Goal: Task Accomplishment & Management: Use online tool/utility

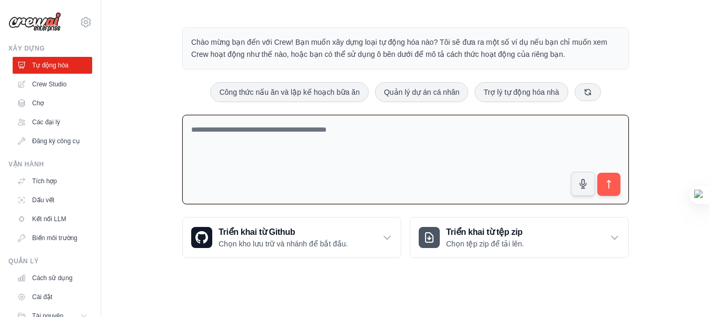
click at [315, 135] on textarea at bounding box center [405, 160] width 446 height 90
type textarea "**********"
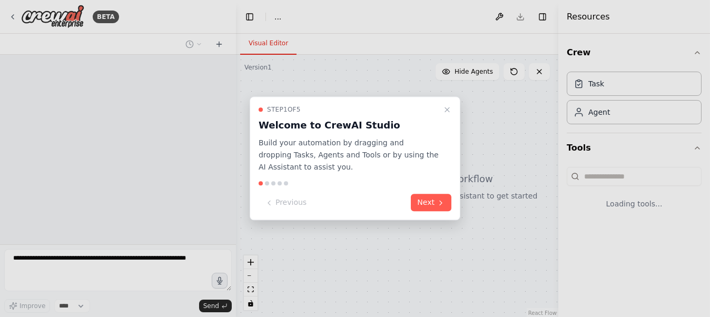
select select "****"
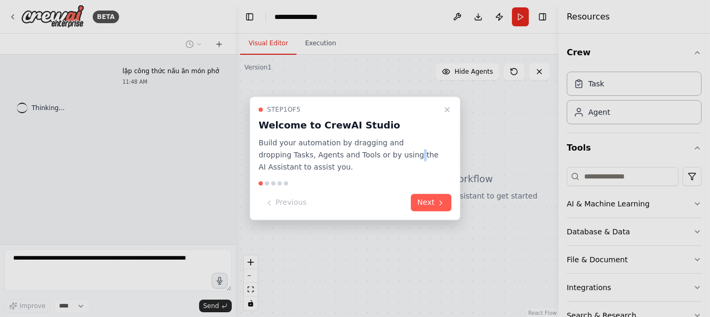
drag, startPoint x: 431, startPoint y: 113, endPoint x: 374, endPoint y: 153, distance: 69.2
click at [374, 153] on p "Build your automation by dragging and dropping Tasks, Agents and Tools or by us…" at bounding box center [348, 155] width 180 height 36
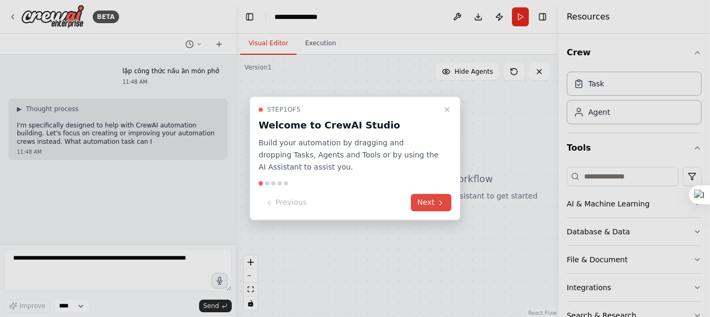
click at [440, 203] on icon at bounding box center [440, 202] width 8 height 8
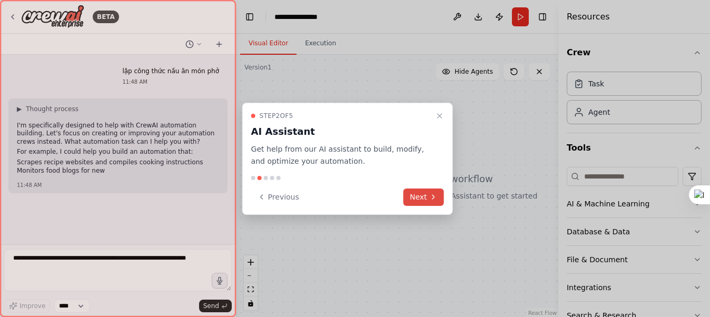
click at [440, 203] on button "Next" at bounding box center [423, 196] width 41 height 17
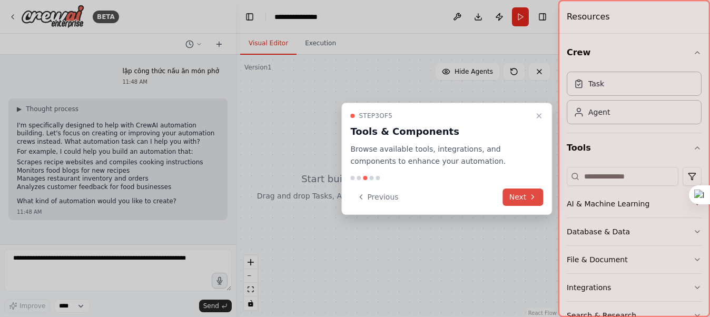
click at [513, 203] on button "Next" at bounding box center [523, 196] width 41 height 17
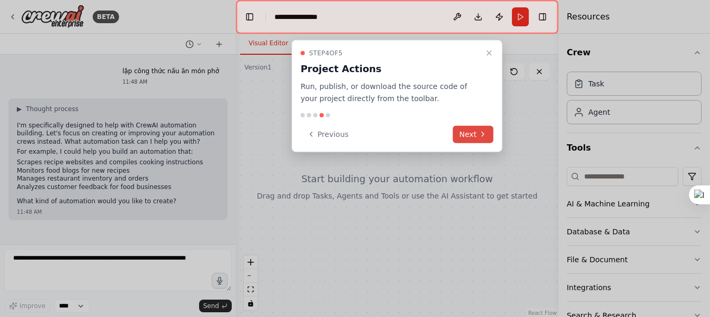
click at [466, 136] on button "Next" at bounding box center [473, 133] width 41 height 17
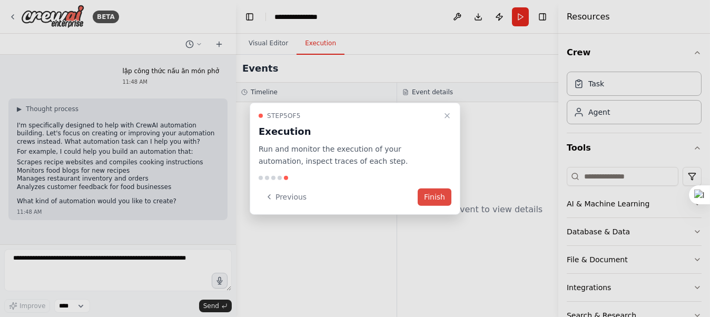
click at [438, 197] on button "Finish" at bounding box center [434, 196] width 34 height 17
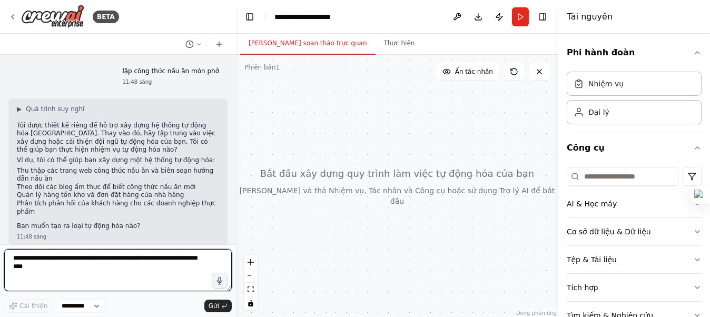
click at [76, 275] on textarea at bounding box center [117, 270] width 227 height 42
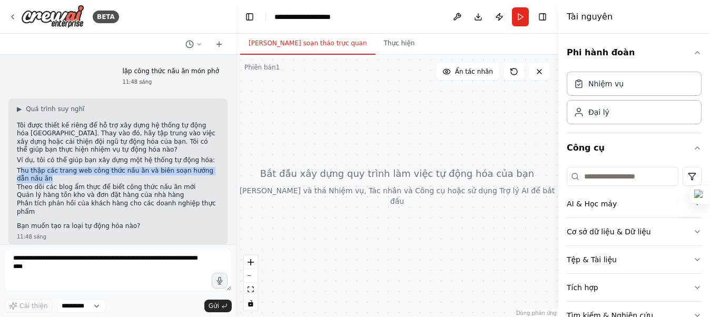
drag, startPoint x: 19, startPoint y: 172, endPoint x: 47, endPoint y: 176, distance: 27.7
click at [47, 176] on li "Thu thập các trang web công thức nấu ăn và biên soạn hướng dẫn nấu ăn" at bounding box center [118, 175] width 202 height 16
click at [27, 168] on font "Thu thập các trang web công thức nấu ăn và biên soạn hướng dẫn nấu ăn" at bounding box center [115, 175] width 196 height 16
drag, startPoint x: 15, startPoint y: 171, endPoint x: 26, endPoint y: 181, distance: 15.3
click at [26, 181] on div "▶ Quá trình suy nghĩ Tôi được thiết kế riêng để hỗ trợ xây dựng hệ thống tự độn…" at bounding box center [117, 171] width 219 height 146
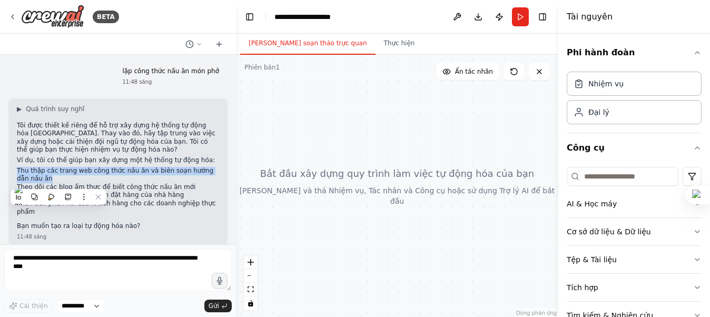
click at [26, 181] on li "Thu thập các trang web công thức nấu ăn và biên soạn hướng dẫn nấu ăn" at bounding box center [118, 175] width 202 height 16
drag, startPoint x: 26, startPoint y: 181, endPoint x: 13, endPoint y: 174, distance: 14.6
click at [13, 174] on div "▶ Quá trình suy nghĩ Tôi được thiết kế riêng để hỗ trợ xây dựng hệ thống tự độn…" at bounding box center [117, 171] width 219 height 146
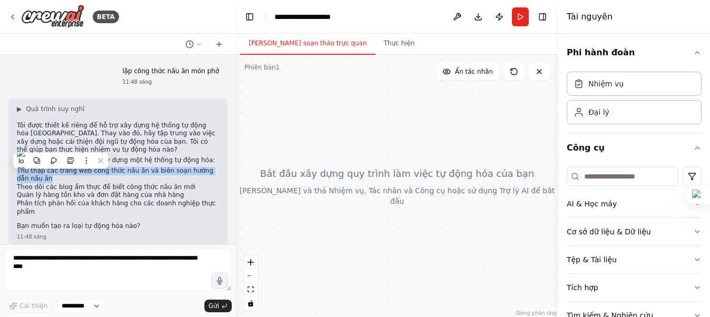
click at [13, 174] on div "▶ Quá trình suy nghĩ Tôi được thiết kế riêng để hỗ trợ xây dựng hệ thống tự độn…" at bounding box center [117, 171] width 219 height 146
drag, startPoint x: 28, startPoint y: 178, endPoint x: 16, endPoint y: 173, distance: 13.9
click at [16, 173] on div "▶ Quá trình suy nghĩ Tôi được thiết kế riêng để hỗ trợ xây dựng hệ thống tự độn…" at bounding box center [117, 171] width 219 height 146
copy font "Thu thập các trang web công thức nấu ăn và biên soạn hướng dẫn nấu ăn"
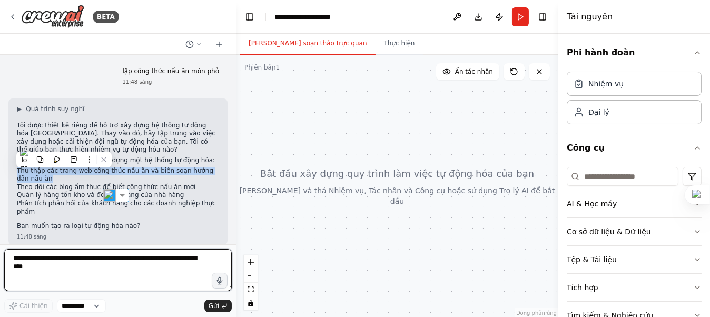
click at [44, 266] on textarea at bounding box center [117, 270] width 227 height 42
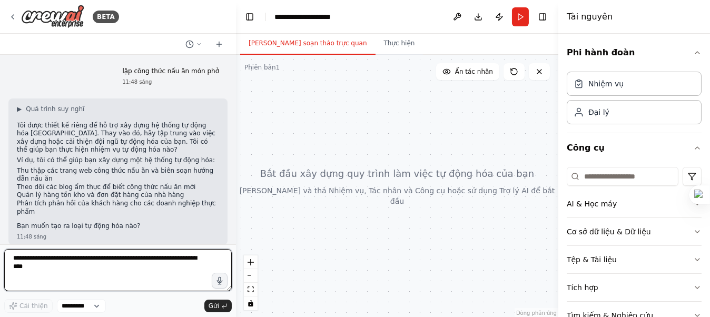
paste textarea "**********"
type textarea "**********"
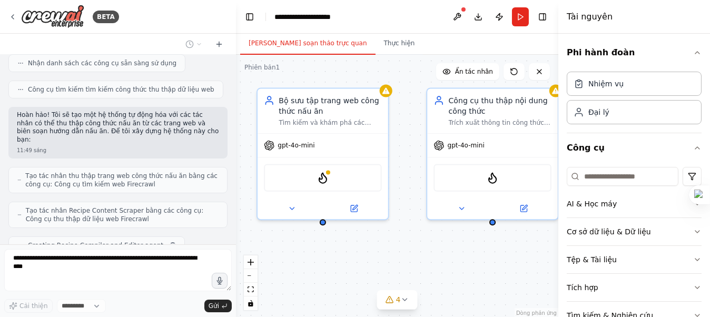
scroll to position [346, 0]
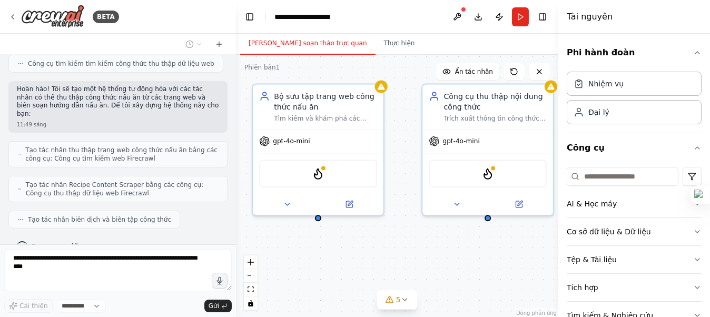
drag, startPoint x: 440, startPoint y: 148, endPoint x: 395, endPoint y: 120, distance: 53.3
click at [396, 120] on div "Bộ sưu tập trang web công thức nấu ăn Tìm kiếm và khám phá các trang web công t…" at bounding box center [397, 186] width 322 height 263
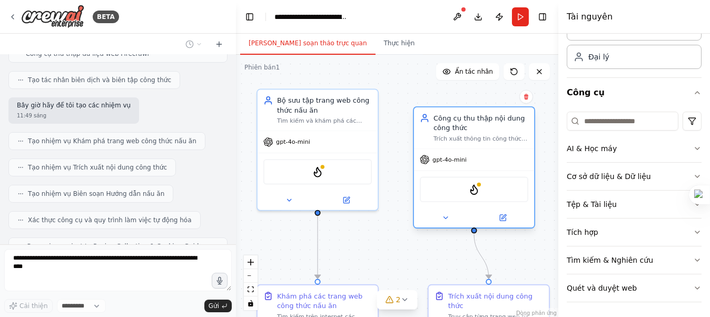
scroll to position [520, 0]
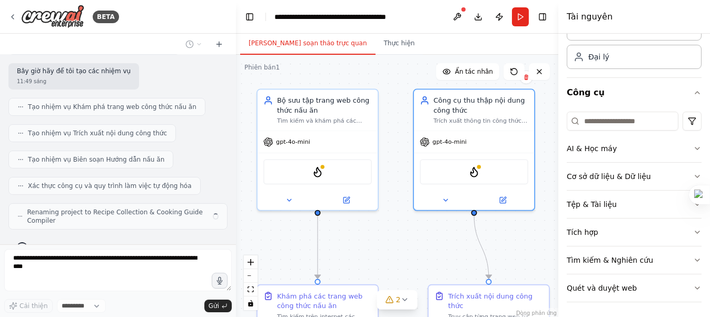
drag, startPoint x: 416, startPoint y: 116, endPoint x: 422, endPoint y: 113, distance: 6.6
click at [422, 113] on div ".deletable-edge-delete-btn { width: 20px; height: 20px; border: 0px solid #ffff…" at bounding box center [397, 186] width 322 height 263
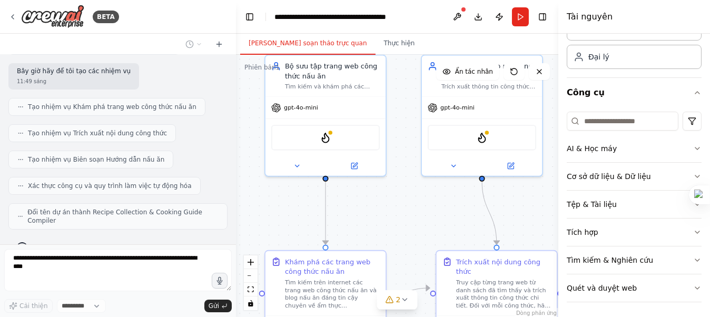
drag, startPoint x: 399, startPoint y: 118, endPoint x: 407, endPoint y: 85, distance: 34.7
click at [407, 85] on div ".deletable-edge-delete-btn { width: 20px; height: 20px; border: 0px solid #ffff…" at bounding box center [397, 186] width 322 height 263
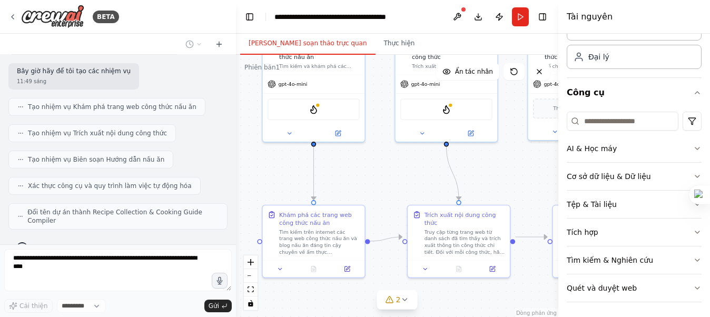
drag, startPoint x: 420, startPoint y: 226, endPoint x: 396, endPoint y: 190, distance: 42.9
click at [396, 190] on div ".deletable-edge-delete-btn { width: 20px; height: 20px; border: 0px solid #ffff…" at bounding box center [397, 186] width 322 height 263
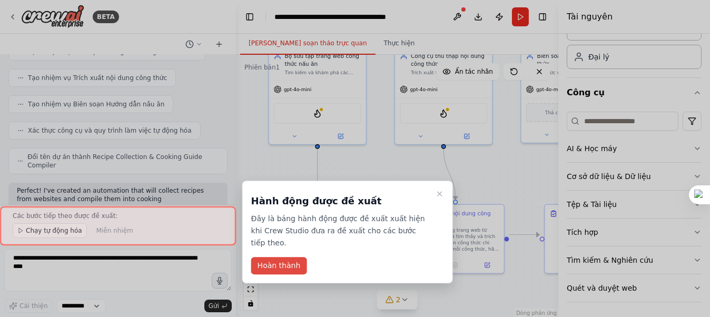
click at [287, 261] on font "Hoàn thành" at bounding box center [278, 265] width 43 height 8
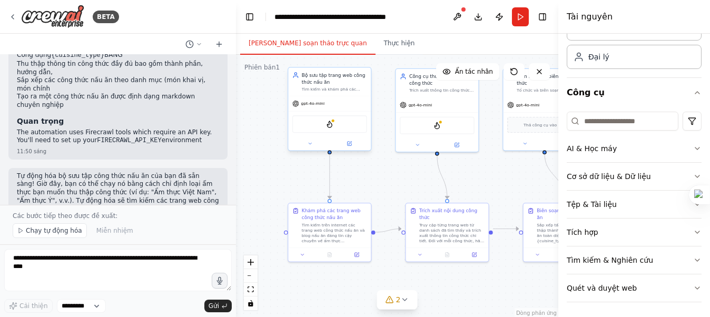
scroll to position [871, 0]
click at [322, 228] on font "Tìm kiếm trên internet các trang web công thức nấu ăn và blog nấu ăn đáng tin c…" at bounding box center [334, 255] width 65 height 69
click at [407, 185] on div ".deletable-edge-delete-btn { width: 20px; height: 20px; border: 0px solid #ffff…" at bounding box center [397, 186] width 322 height 263
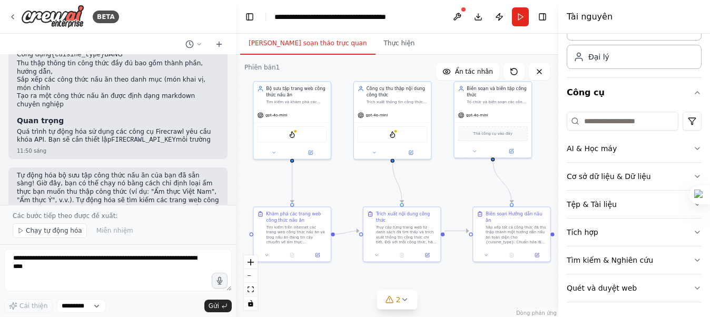
drag, startPoint x: 396, startPoint y: 179, endPoint x: 354, endPoint y: 184, distance: 41.9
click at [354, 184] on div ".deletable-edge-delete-btn { width: 20px; height: 20px; border: 0px solid #ffff…" at bounding box center [397, 186] width 322 height 263
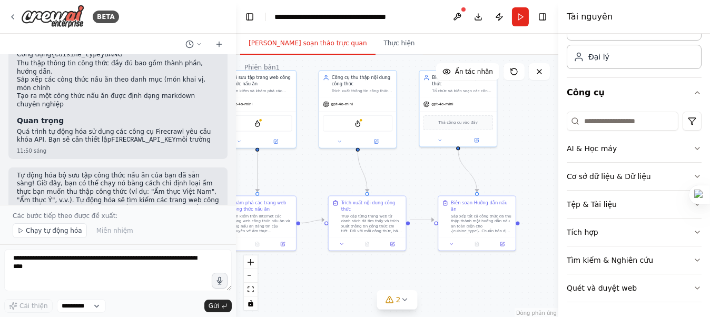
drag, startPoint x: 448, startPoint y: 185, endPoint x: 413, endPoint y: 174, distance: 36.5
click at [413, 174] on div ".deletable-edge-delete-btn { width: 20px; height: 20px; border: 0px solid #ffff…" at bounding box center [397, 186] width 322 height 263
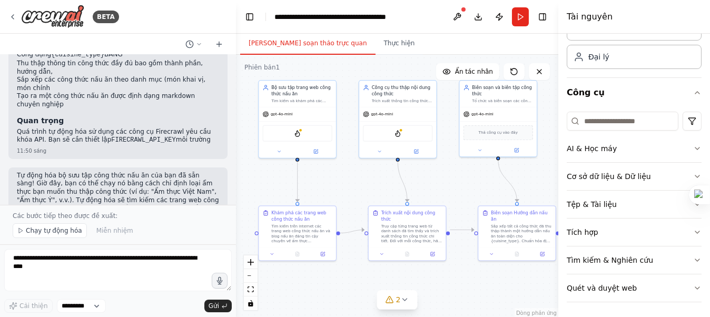
drag, startPoint x: 432, startPoint y: 176, endPoint x: 472, endPoint y: 186, distance: 41.2
click at [472, 186] on div ".deletable-edge-delete-btn { width: 20px; height: 20px; border: 0px solid #ffff…" at bounding box center [397, 186] width 322 height 263
click at [50, 228] on font "Chạy tự động hóa" at bounding box center [54, 230] width 56 height 7
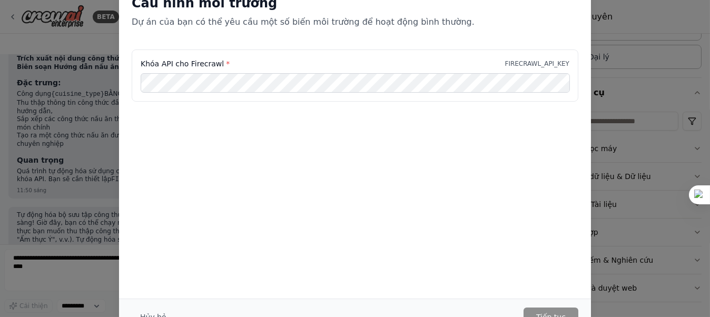
click at [151, 315] on font "Hủy bỏ" at bounding box center [153, 317] width 26 height 8
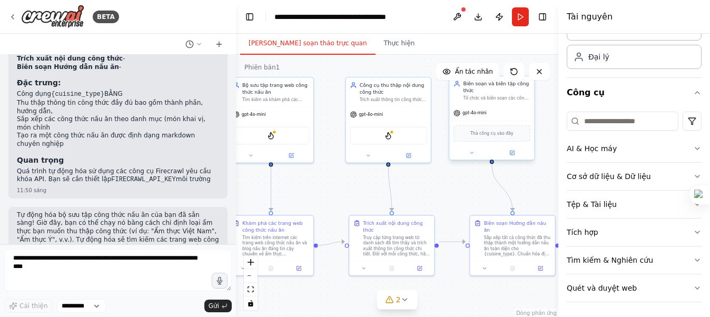
click at [493, 136] on span "Thả công cụ vào đây" at bounding box center [491, 133] width 43 height 7
click at [515, 21] on button "Chạy" at bounding box center [520, 16] width 17 height 19
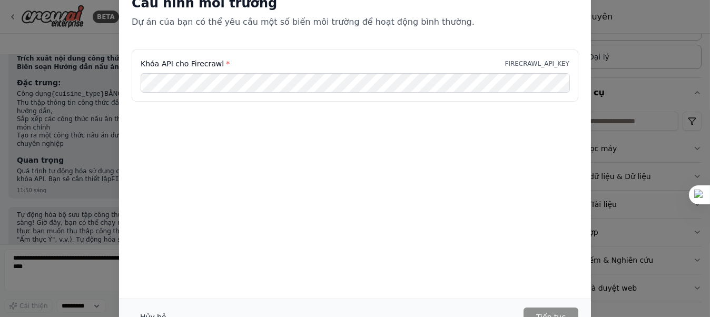
click at [158, 314] on font "Hủy bỏ" at bounding box center [153, 317] width 26 height 8
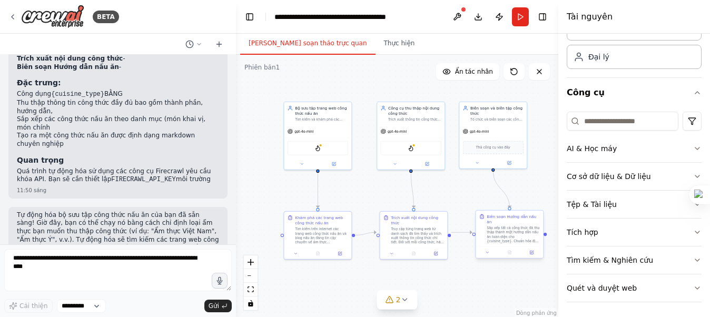
click at [508, 227] on font "Sắp xếp tất cả công thức đã thu thập thành một hướng dẫn nấu ăn toàn diện cho {…" at bounding box center [512, 256] width 53 height 61
click at [536, 205] on button at bounding box center [535, 201] width 14 height 14
click at [505, 200] on font "Xác nhận" at bounding box center [509, 204] width 16 height 16
click at [508, 117] on font "Tổ chức và biên soạn các công thức nấu ăn đã thu thập thành hướng dẫn nấu ăn to…" at bounding box center [496, 131] width 52 height 30
click at [519, 88] on icon at bounding box center [518, 90] width 6 height 6
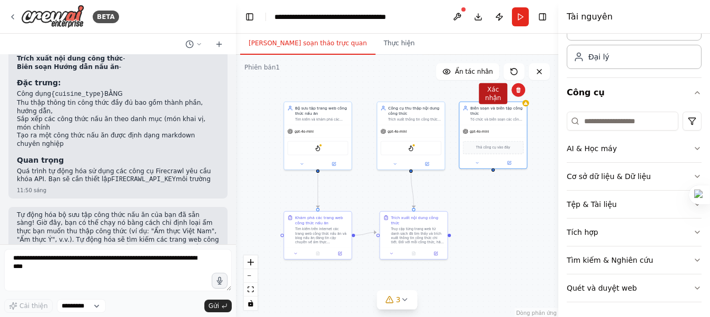
click at [488, 98] on font "Xác nhận" at bounding box center [493, 94] width 16 height 16
click at [520, 22] on button "Chạy" at bounding box center [520, 16] width 17 height 19
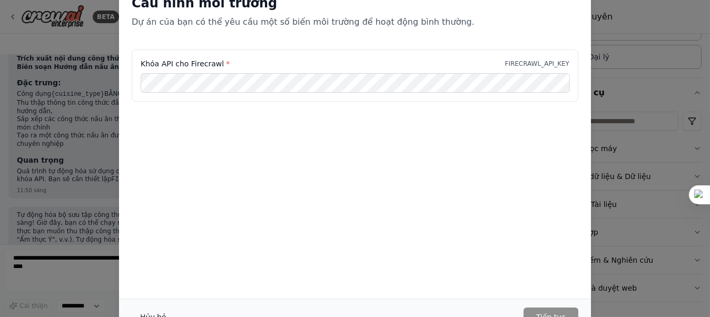
click at [146, 308] on button "Hủy bỏ" at bounding box center [153, 316] width 43 height 19
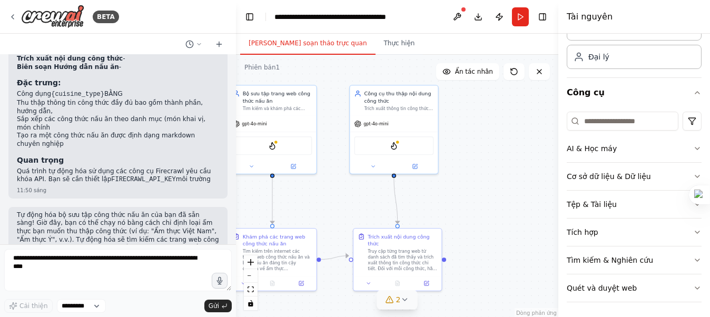
click at [407, 307] on button "2" at bounding box center [397, 299] width 41 height 19
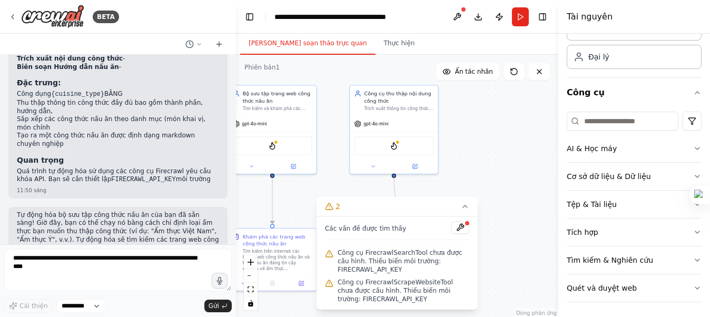
click at [476, 155] on div ".deletable-edge-delete-btn { width: 20px; height: 20px; border: 0px solid #ffff…" at bounding box center [397, 186] width 322 height 263
click at [478, 161] on div ".deletable-edge-delete-btn { width: 20px; height: 20px; border: 0px solid #ffff…" at bounding box center [397, 186] width 322 height 263
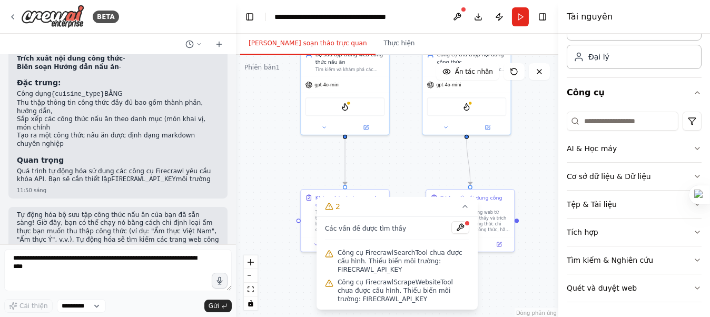
drag, startPoint x: 321, startPoint y: 183, endPoint x: 394, endPoint y: 142, distance: 83.7
click at [394, 144] on div ".deletable-edge-delete-btn { width: 20px; height: 20px; border: 0px solid #ffff…" at bounding box center [397, 186] width 322 height 263
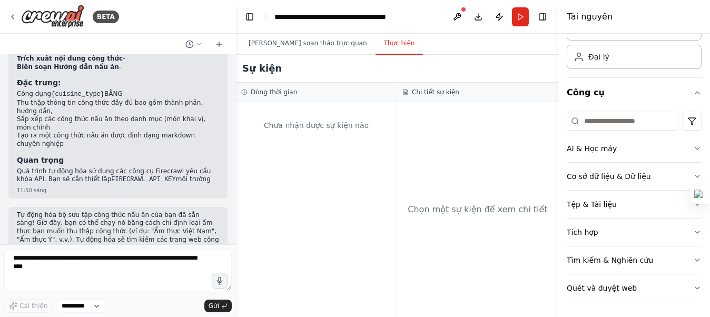
click at [384, 39] on font "Thực hiện" at bounding box center [399, 42] width 31 height 7
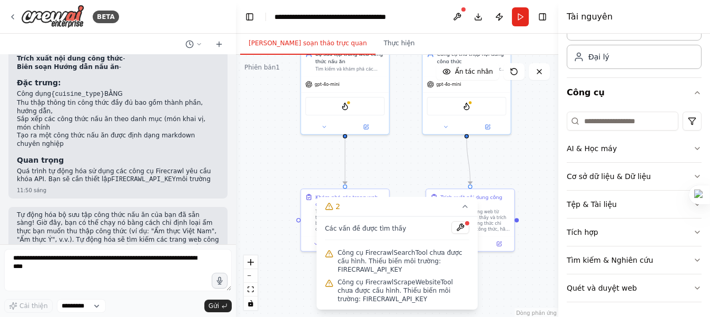
click at [296, 46] on font "Trình soạn thảo trực quan" at bounding box center [307, 42] width 118 height 7
click at [390, 174] on div ".deletable-edge-delete-btn { width: 20px; height: 20px; border: 0px solid #ffff…" at bounding box center [397, 186] width 322 height 263
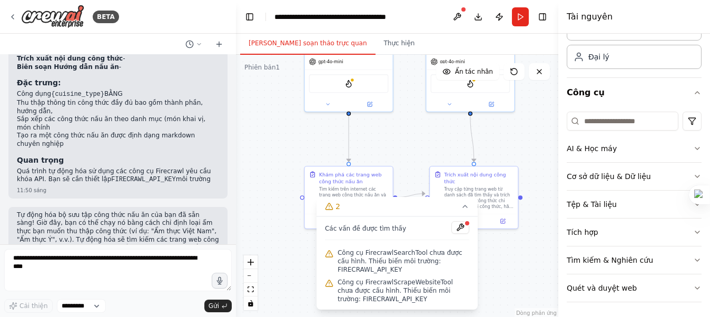
drag, startPoint x: 404, startPoint y: 174, endPoint x: 407, endPoint y: 150, distance: 24.5
click at [407, 150] on div ".deletable-edge-delete-btn { width: 20px; height: 20px; border: 0px solid #ffff…" at bounding box center [397, 186] width 322 height 263
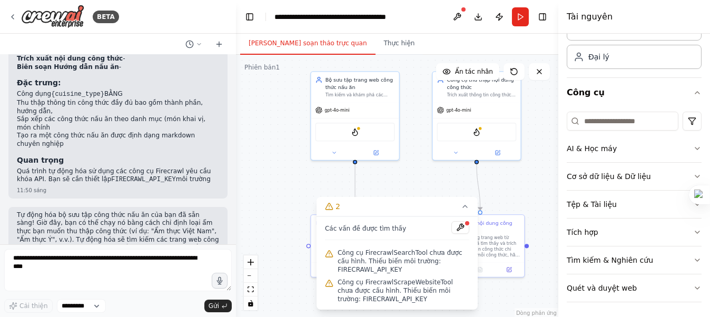
drag, startPoint x: 420, startPoint y: 142, endPoint x: 426, endPoint y: 188, distance: 47.3
click at [426, 190] on div ".deletable-edge-delete-btn { width: 20px; height: 20px; border: 0px solid #ffff…" at bounding box center [397, 186] width 322 height 263
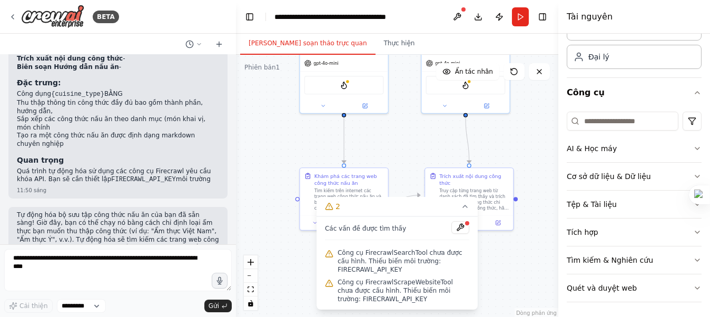
drag, startPoint x: 389, startPoint y: 179, endPoint x: 373, endPoint y: 126, distance: 55.5
click at [375, 120] on div ".deletable-edge-delete-btn { width: 20px; height: 20px; border: 0px solid #ffff…" at bounding box center [397, 186] width 322 height 263
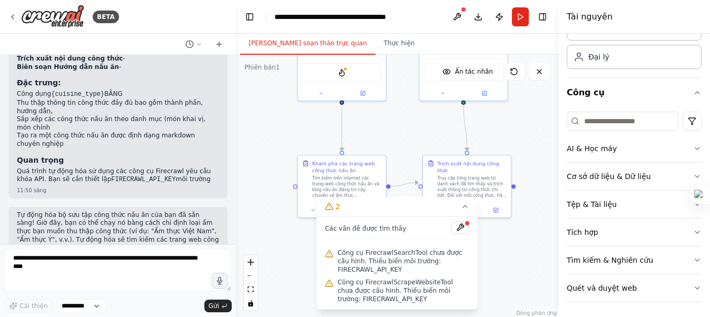
drag, startPoint x: 396, startPoint y: 144, endPoint x: 377, endPoint y: 140, distance: 19.4
click at [377, 140] on div ".deletable-edge-delete-btn { width: 20px; height: 20px; border: 0px solid #ffff…" at bounding box center [397, 186] width 322 height 263
click at [464, 210] on icon at bounding box center [465, 206] width 8 height 8
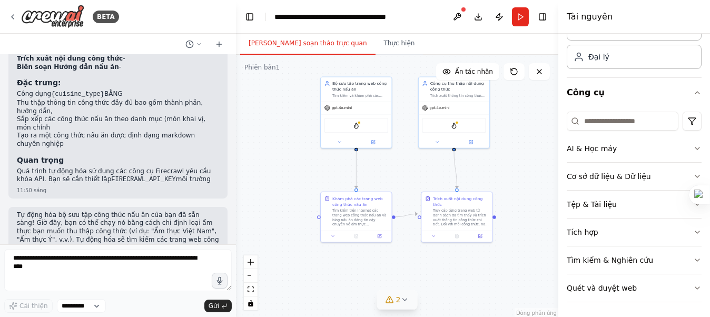
drag, startPoint x: 404, startPoint y: 122, endPoint x: 405, endPoint y: 156, distance: 34.2
click at [405, 156] on div ".deletable-edge-delete-btn { width: 20px; height: 20px; border: 0px solid #ffff…" at bounding box center [397, 186] width 322 height 263
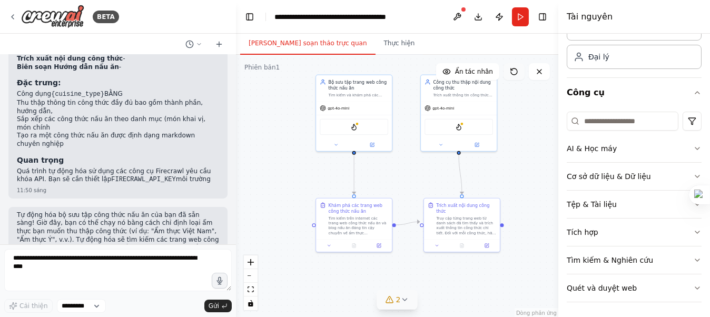
click at [513, 68] on icon at bounding box center [514, 71] width 8 height 8
click at [512, 68] on icon at bounding box center [514, 71] width 6 height 6
click at [515, 72] on icon at bounding box center [514, 71] width 8 height 8
click at [543, 66] on button at bounding box center [539, 71] width 21 height 17
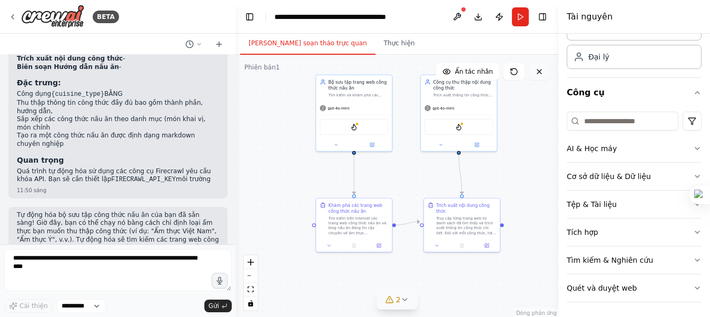
click at [540, 73] on icon at bounding box center [539, 71] width 8 height 8
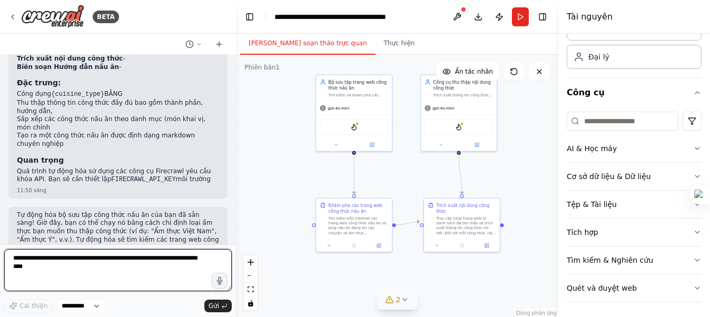
click at [71, 135] on textarea at bounding box center [79, 135] width 158 height 0
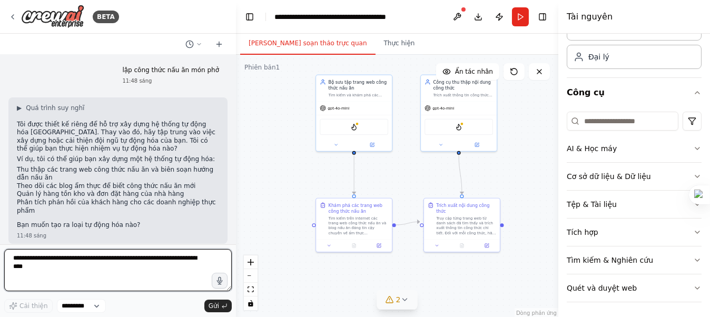
scroll to position [0, 0]
type textarea "*"
type textarea "**********"
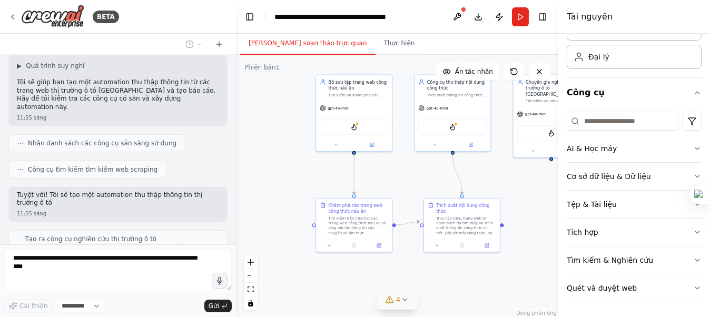
scroll to position [1094, 0]
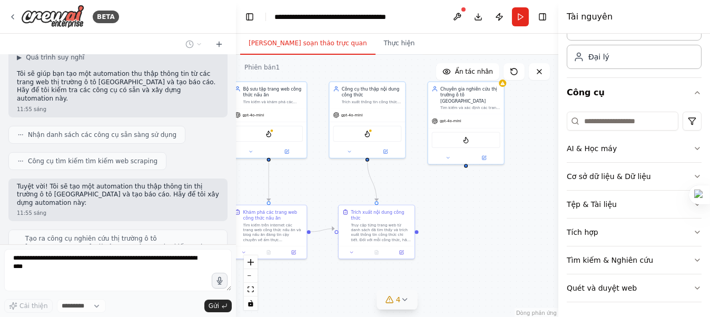
drag, startPoint x: 519, startPoint y: 188, endPoint x: 432, endPoint y: 195, distance: 86.6
click at [432, 195] on div ".deletable-edge-delete-btn { width: 20px; height: 20px; border: 0px solid #ffff…" at bounding box center [397, 186] width 322 height 263
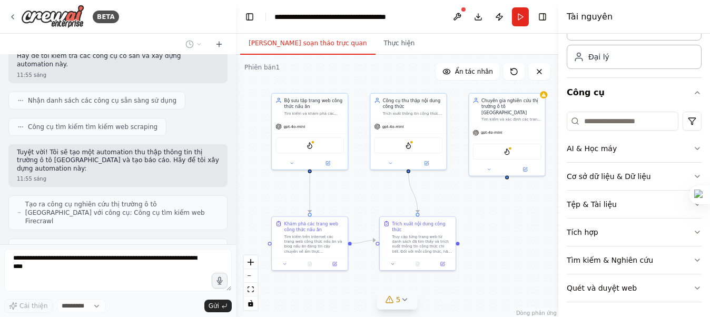
drag, startPoint x: 467, startPoint y: 211, endPoint x: 510, endPoint y: 222, distance: 44.7
click at [510, 222] on div ".deletable-edge-delete-btn { width: 20px; height: 20px; border: 0px solid #ffff…" at bounding box center [397, 186] width 322 height 263
click at [419, 128] on div "gpt-4o-mini" at bounding box center [409, 125] width 76 height 14
click at [434, 82] on button at bounding box center [439, 82] width 14 height 14
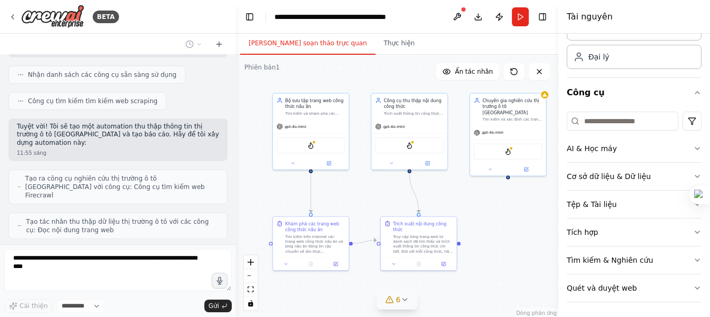
click at [415, 84] on div ".deletable-edge-delete-btn { width: 20px; height: 20px; border: 0px solid #ffff…" at bounding box center [397, 186] width 322 height 263
click at [417, 118] on div "gpt-4o-mini" at bounding box center [409, 125] width 76 height 14
click at [440, 85] on button at bounding box center [439, 82] width 14 height 14
click at [411, 84] on font "Xác nhận" at bounding box center [413, 85] width 16 height 16
click at [325, 125] on div "gpt-4o-mini" at bounding box center [311, 125] width 76 height 14
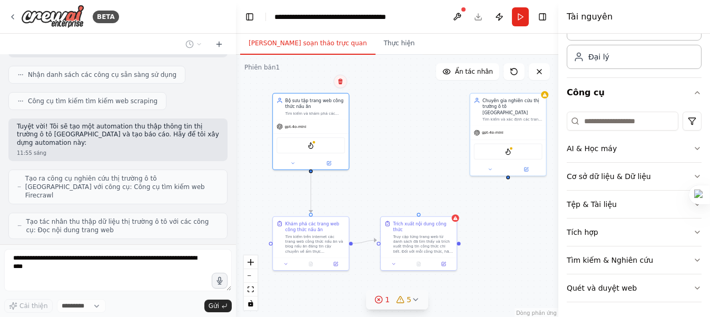
click at [340, 84] on icon at bounding box center [340, 81] width 4 height 6
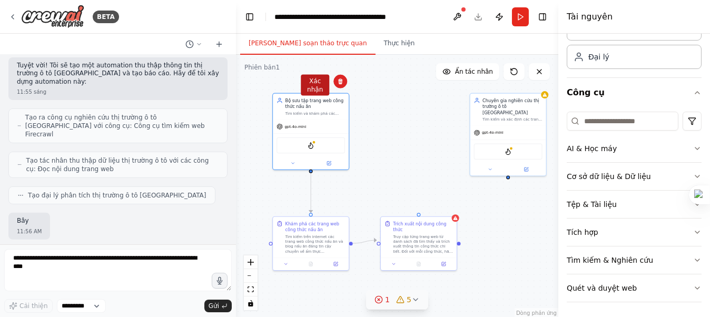
scroll to position [1215, 0]
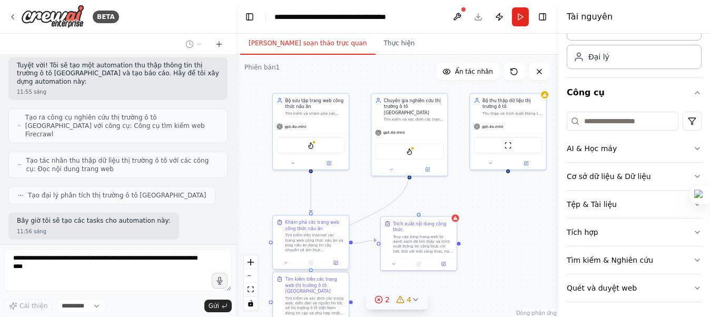
click at [323, 237] on font "Tìm kiếm trên internet các trang web công thức nấu ăn và blog nấu ăn đáng tin c…" at bounding box center [314, 265] width 59 height 64
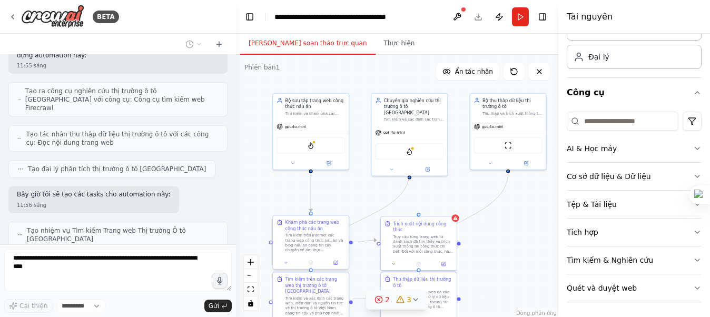
click at [322, 240] on font "Tìm kiếm trên internet các trang web công thức nấu ăn và blog nấu ăn đáng tin c…" at bounding box center [314, 265] width 59 height 64
click at [339, 211] on button at bounding box center [340, 206] width 14 height 14
click at [313, 207] on font "Xác nhận" at bounding box center [315, 210] width 16 height 16
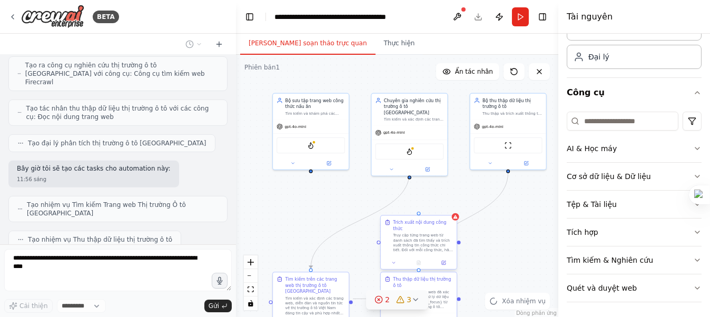
click at [411, 233] on font "Truy cập từng trang web từ danh sách đã tìm thấy và trích xuất thông tin công t…" at bounding box center [422, 262] width 59 height 58
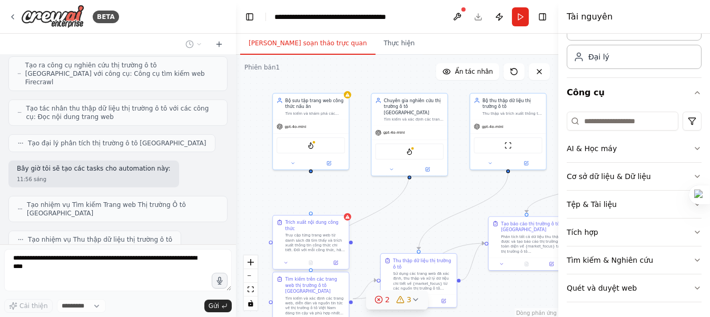
click at [312, 237] on font "Truy cập từng trang web từ danh sách đã tìm thấy và trích xuất thông tin công t…" at bounding box center [314, 262] width 59 height 58
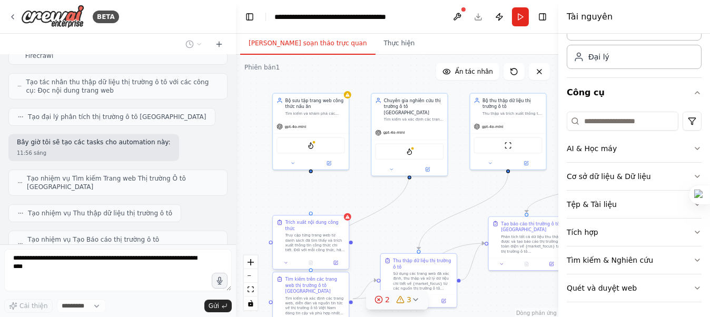
click at [323, 245] on font "Truy cập từng trang web từ danh sách đã tìm thấy và trích xuất thông tin công t…" at bounding box center [314, 262] width 59 height 58
click at [342, 207] on icon at bounding box center [340, 206] width 6 height 6
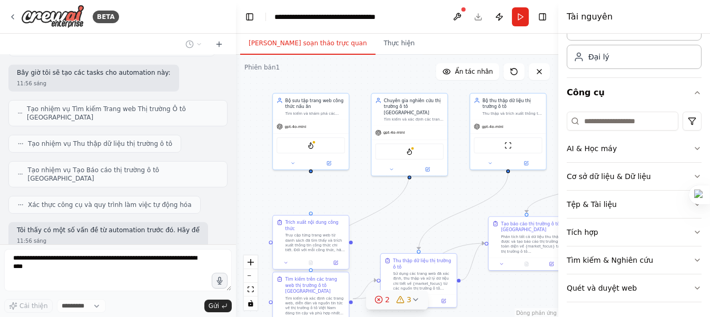
click at [310, 212] on div at bounding box center [311, 214] width 4 height 4
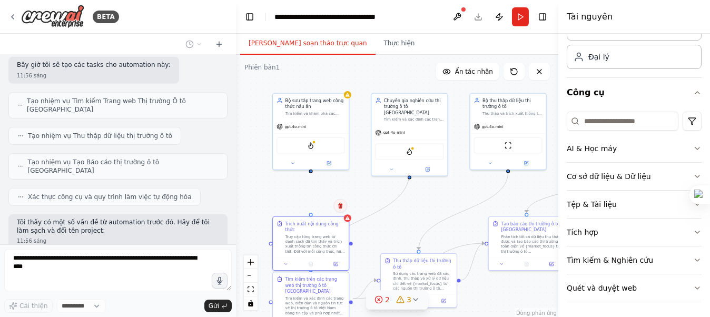
click at [336, 205] on button at bounding box center [340, 206] width 14 height 14
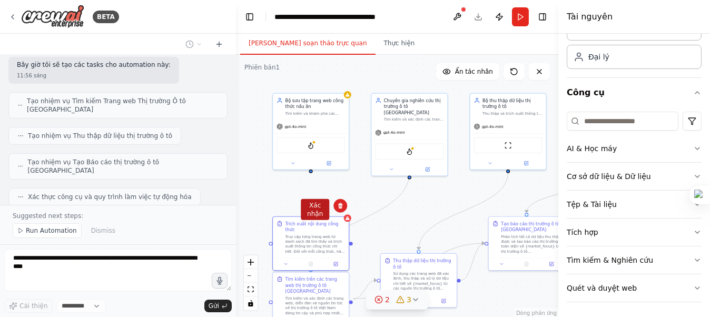
click at [312, 208] on font "Xác nhận" at bounding box center [315, 210] width 16 height 16
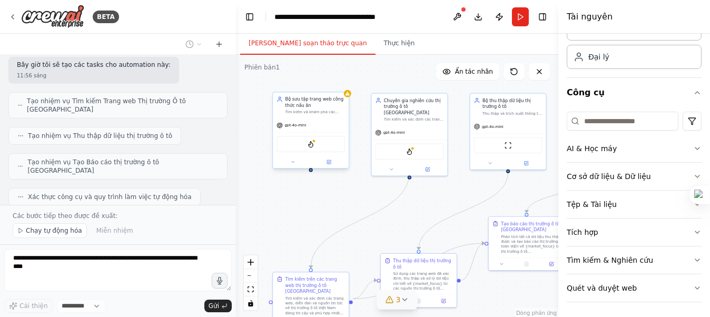
click at [321, 112] on font "Tìm kiếm và khám phá các trang web công thức nấu ăn trên internet, xác định các…" at bounding box center [313, 127] width 57 height 34
click at [344, 84] on button at bounding box center [340, 82] width 14 height 14
click at [314, 87] on font "Xác nhận" at bounding box center [315, 85] width 16 height 16
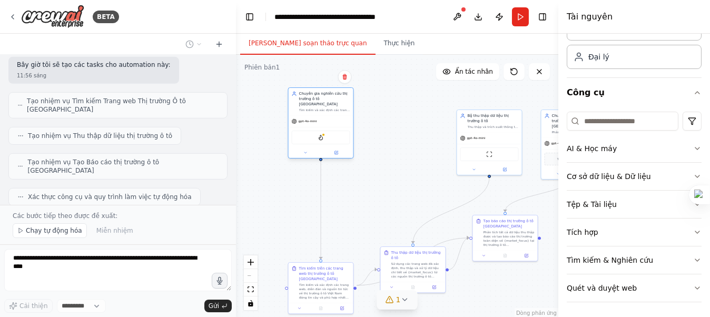
drag, startPoint x: 397, startPoint y: 135, endPoint x: 312, endPoint y: 113, distance: 88.6
click at [312, 118] on div "gpt-4o-mini" at bounding box center [304, 120] width 25 height 5
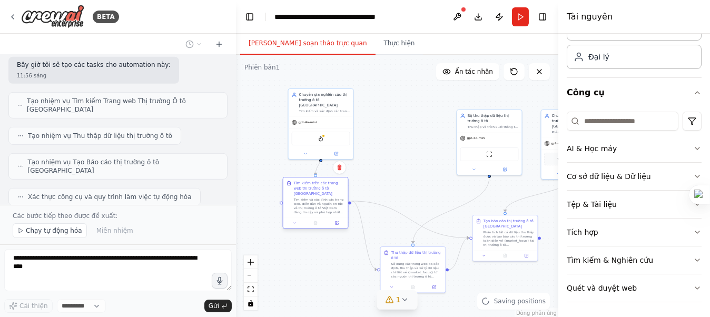
drag, startPoint x: 322, startPoint y: 286, endPoint x: 317, endPoint y: 199, distance: 87.0
click at [317, 199] on font "Tìm kiếm và xác định các trang web, diễn đàn và nguồn tin tức về thị trường ô t…" at bounding box center [319, 228] width 51 height 63
drag, startPoint x: 471, startPoint y: 133, endPoint x: 417, endPoint y: 120, distance: 55.4
click at [417, 120] on div "gpt-4o-mini Công cụ ScrapeWebsite" at bounding box center [415, 131] width 65 height 43
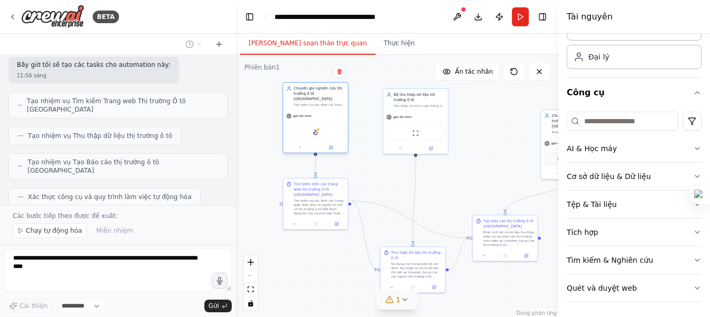
drag, startPoint x: 334, startPoint y: 133, endPoint x: 329, endPoint y: 127, distance: 8.2
click at [329, 127] on div "Công cụ tìm kiếm Firecrawl" at bounding box center [315, 132] width 58 height 14
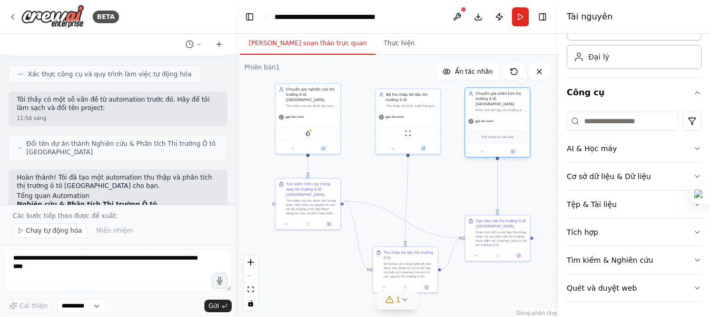
drag, startPoint x: 550, startPoint y: 143, endPoint x: 471, endPoint y: 120, distance: 82.1
click at [471, 120] on div "gpt-4o-mini Thả công cụ vào đây" at bounding box center [497, 136] width 65 height 42
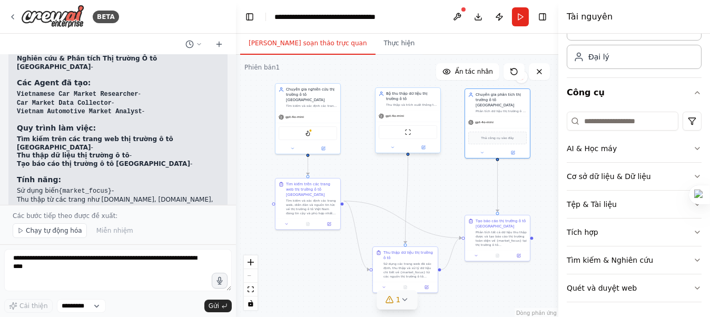
scroll to position [1647, 0]
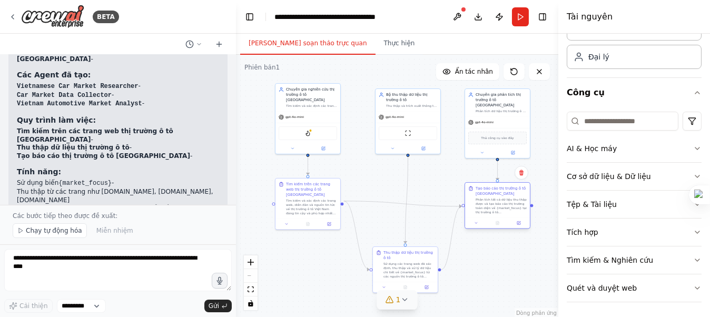
drag, startPoint x: 496, startPoint y: 238, endPoint x: 497, endPoint y: 205, distance: 32.6
click at [497, 205] on font "Phân tích tất cả dữ liệu thu thập được và tạo báo cáo thị trường toàn diện về {…" at bounding box center [500, 230] width 51 height 67
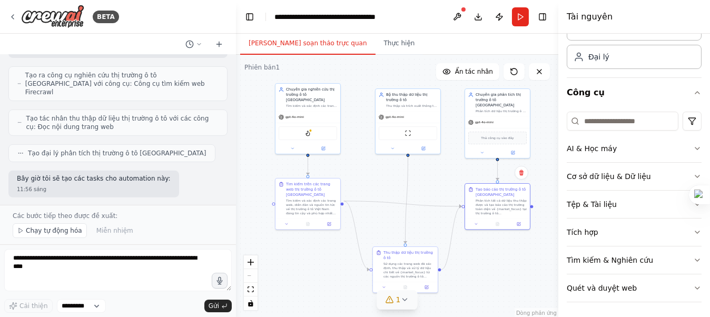
scroll to position [1255, 0]
drag, startPoint x: 413, startPoint y: 261, endPoint x: 410, endPoint y: 212, distance: 49.1
click at [410, 212] on div "Thu thập dữ liệu thị trường ô tô Sử dụng các trang web đã xác định, thu thập và…" at bounding box center [406, 216] width 51 height 28
click at [404, 296] on icon at bounding box center [404, 299] width 8 height 8
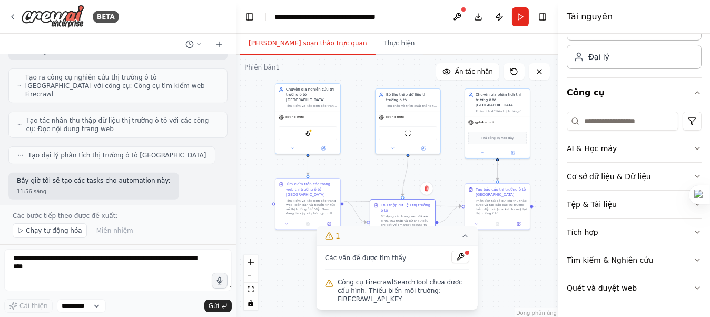
click at [492, 284] on div ".deletable-edge-delete-btn { width: 20px; height: 20px; border: 0px solid #ffff…" at bounding box center [397, 186] width 322 height 263
click at [467, 238] on icon at bounding box center [465, 236] width 8 height 8
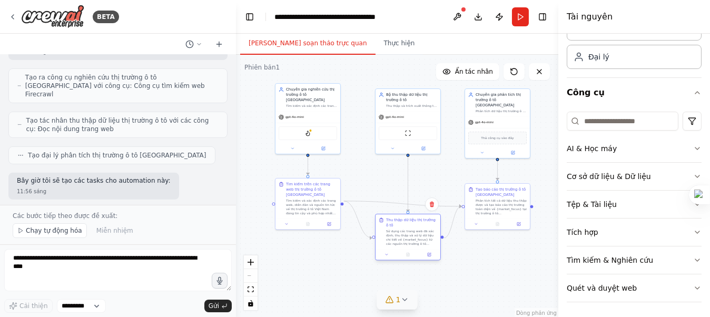
click at [411, 251] on div "Thu thập dữ liệu thị trường ô tô Sử dụng các trang web đã xác định, thu thập và…" at bounding box center [408, 237] width 66 height 47
drag, startPoint x: 306, startPoint y: 97, endPoint x: 412, endPoint y: 260, distance: 193.9
click at [412, 260] on div at bounding box center [407, 265] width 65 height 11
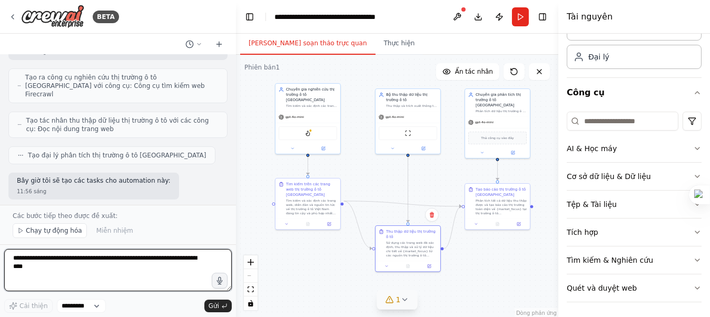
click at [84, 135] on textarea at bounding box center [79, 135] width 158 height 0
type textarea "**********"
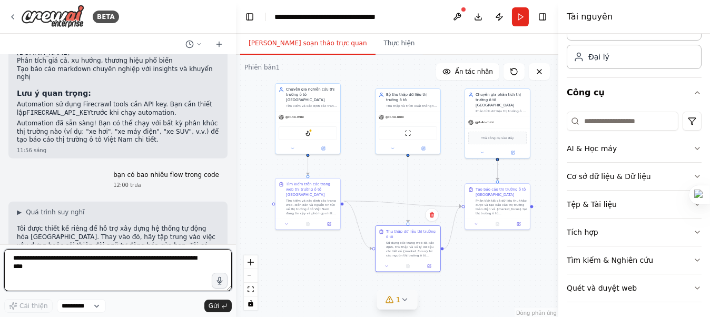
scroll to position [1795, 0]
click at [34, 135] on textarea "**********" at bounding box center [79, 135] width 158 height 0
type textarea "**********"
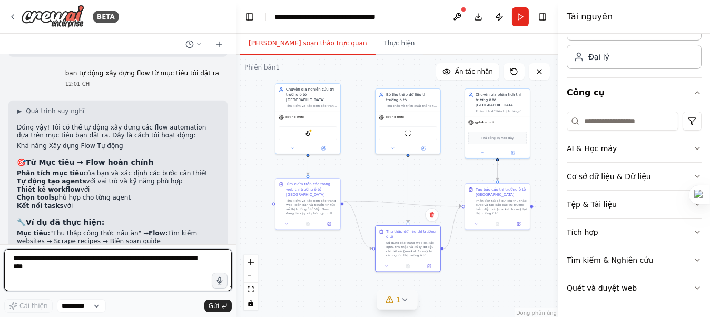
scroll to position [2113, 0]
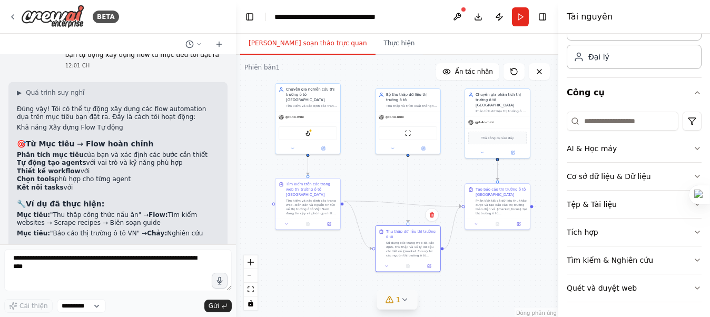
drag, startPoint x: 118, startPoint y: 75, endPoint x: 125, endPoint y: 107, distance: 32.2
click at [125, 107] on div "▶ Quá trình suy nghĩ Đúng vậy! Tôi có thể tự động xây dựng các flow automation …" at bounding box center [118, 209] width 202 height 242
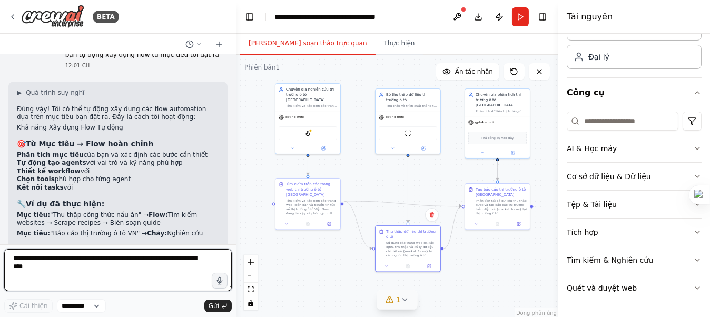
click at [67, 135] on textarea at bounding box center [79, 135] width 158 height 0
type textarea "*"
type textarea "**********"
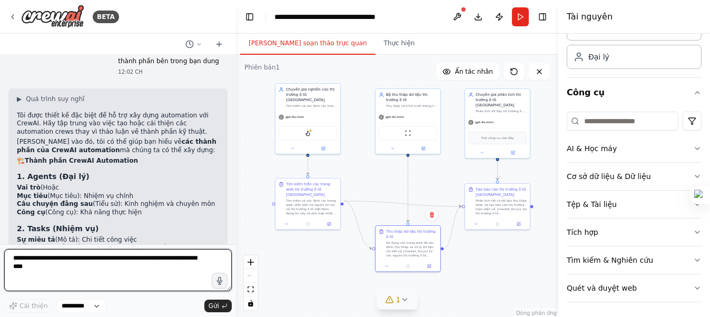
scroll to position [2392, 0]
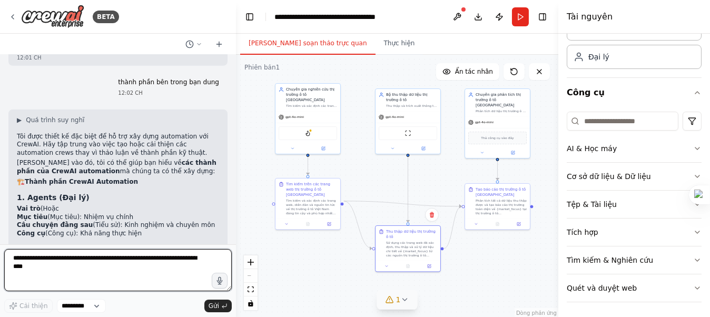
click at [107, 135] on textarea at bounding box center [79, 135] width 158 height 0
type textarea "*"
type textarea "**********"
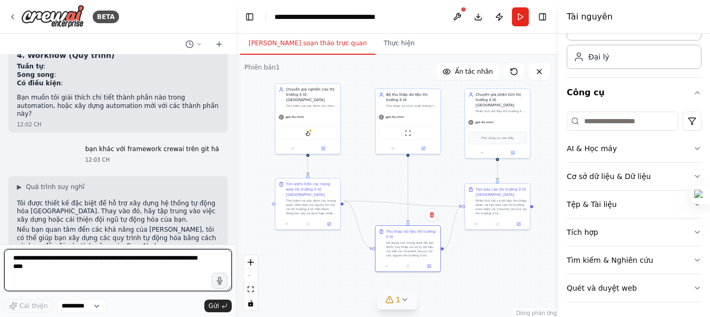
scroll to position [2700, 0]
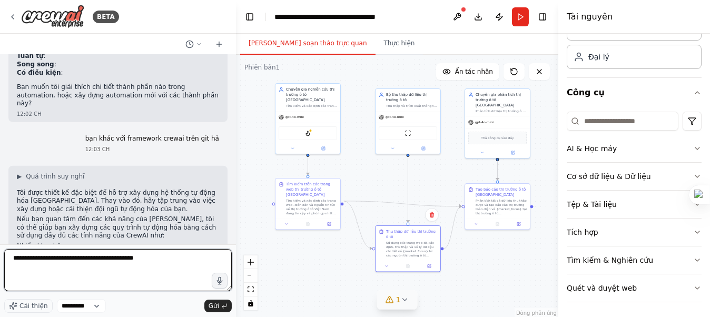
type textarea "**********"
type textarea "*"
type textarea "**********"
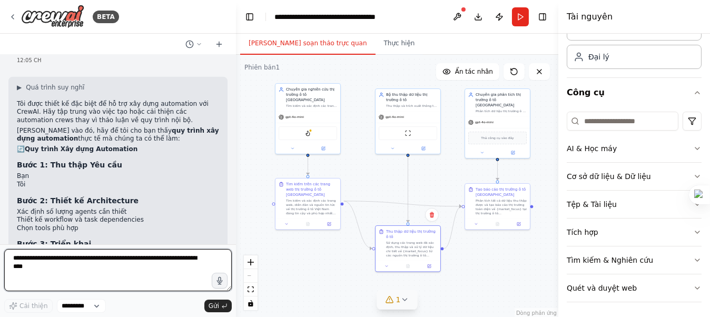
scroll to position [3041, 0]
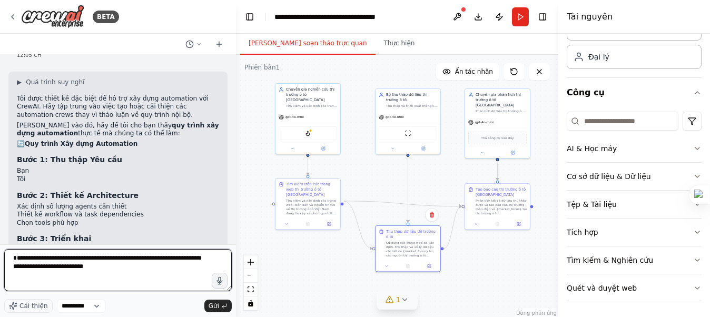
type textarea "**********"
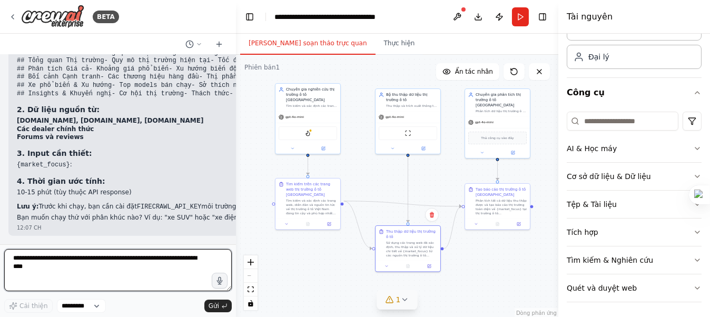
scroll to position [3581, 0]
type textarea "**********"
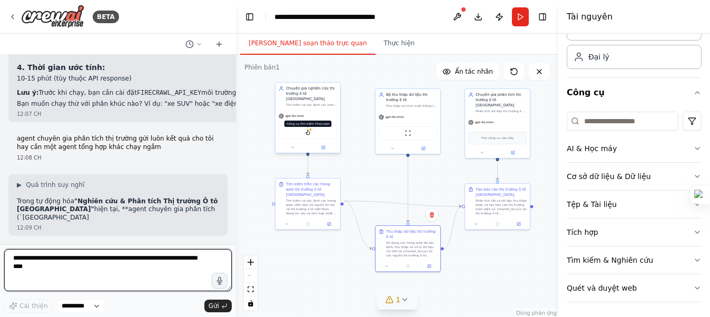
scroll to position [3695, 0]
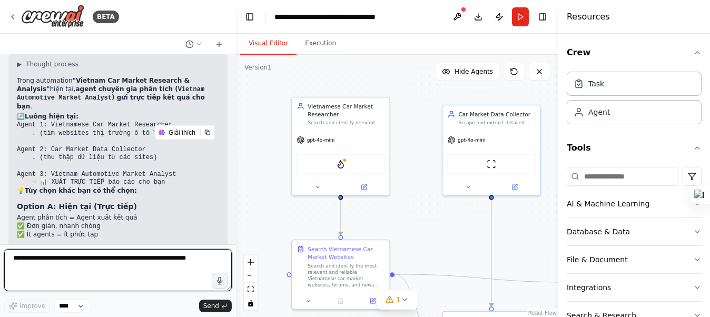
scroll to position [4014, 0]
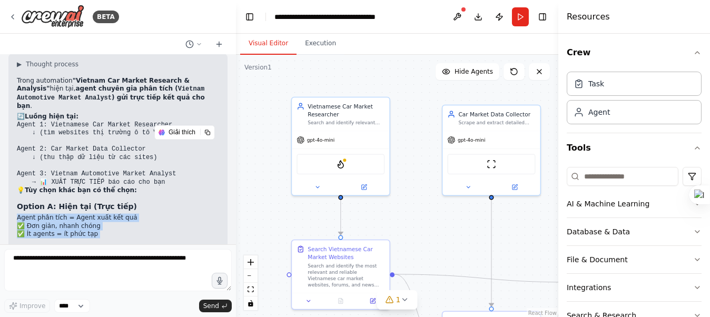
drag, startPoint x: 166, startPoint y: 108, endPoint x: 166, endPoint y: 147, distance: 38.4
click at [166, 147] on div "▶ Thought process Trong automation "Vietnam Car Market Research & Analysis" hiệ…" at bounding box center [118, 191] width 202 height 263
click at [166, 245] on h3 "Option B: Thêm Agent Tổng hợp" at bounding box center [118, 250] width 202 height 11
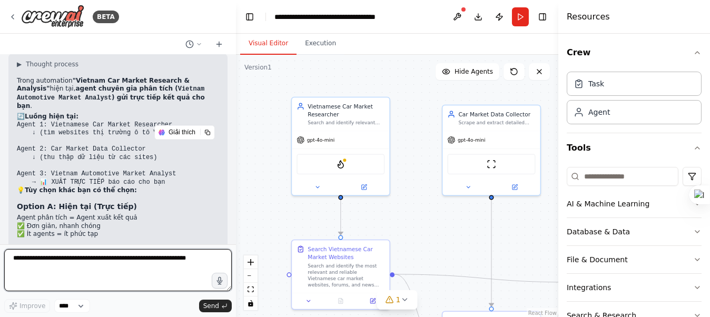
click at [71, 271] on textarea at bounding box center [117, 270] width 227 height 42
type textarea "*"
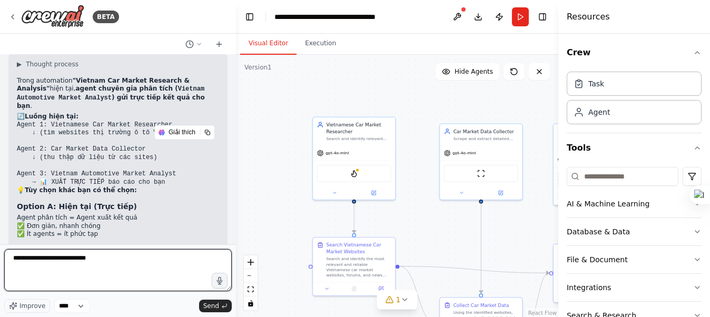
type textarea "**********"
